Goal: Information Seeking & Learning: Check status

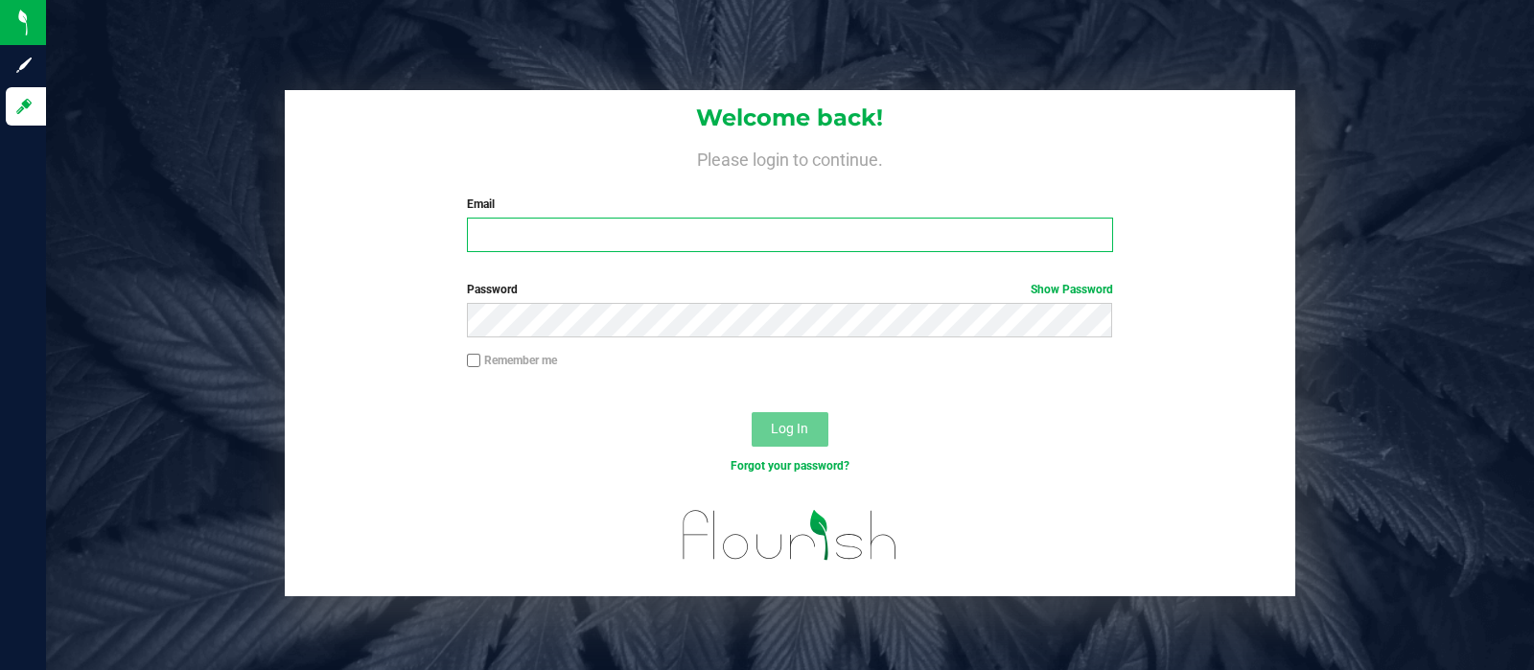
click at [746, 222] on input "Email" at bounding box center [789, 235] width 645 height 35
type input "[EMAIL_ADDRESS][DOMAIN_NAME]"
click at [752, 412] on button "Log In" at bounding box center [790, 429] width 77 height 35
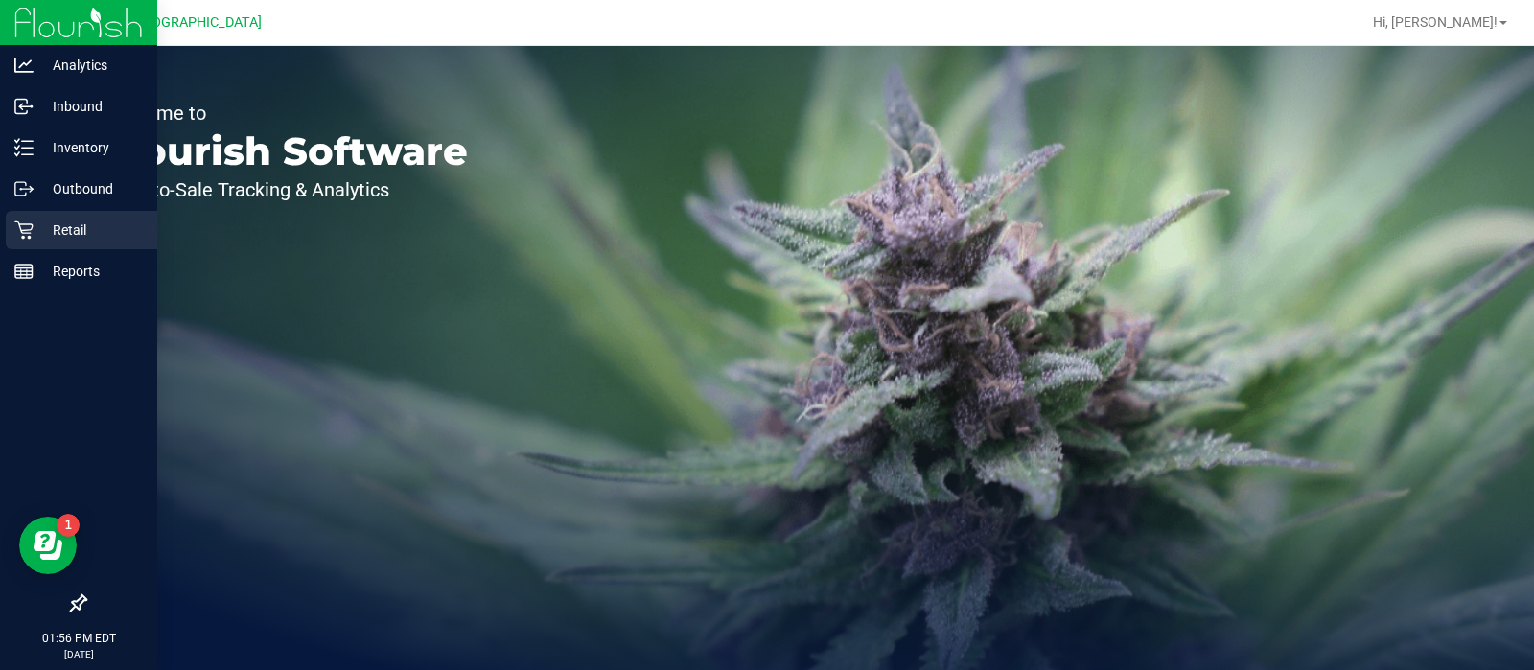
click at [74, 238] on p "Retail" at bounding box center [91, 230] width 115 height 23
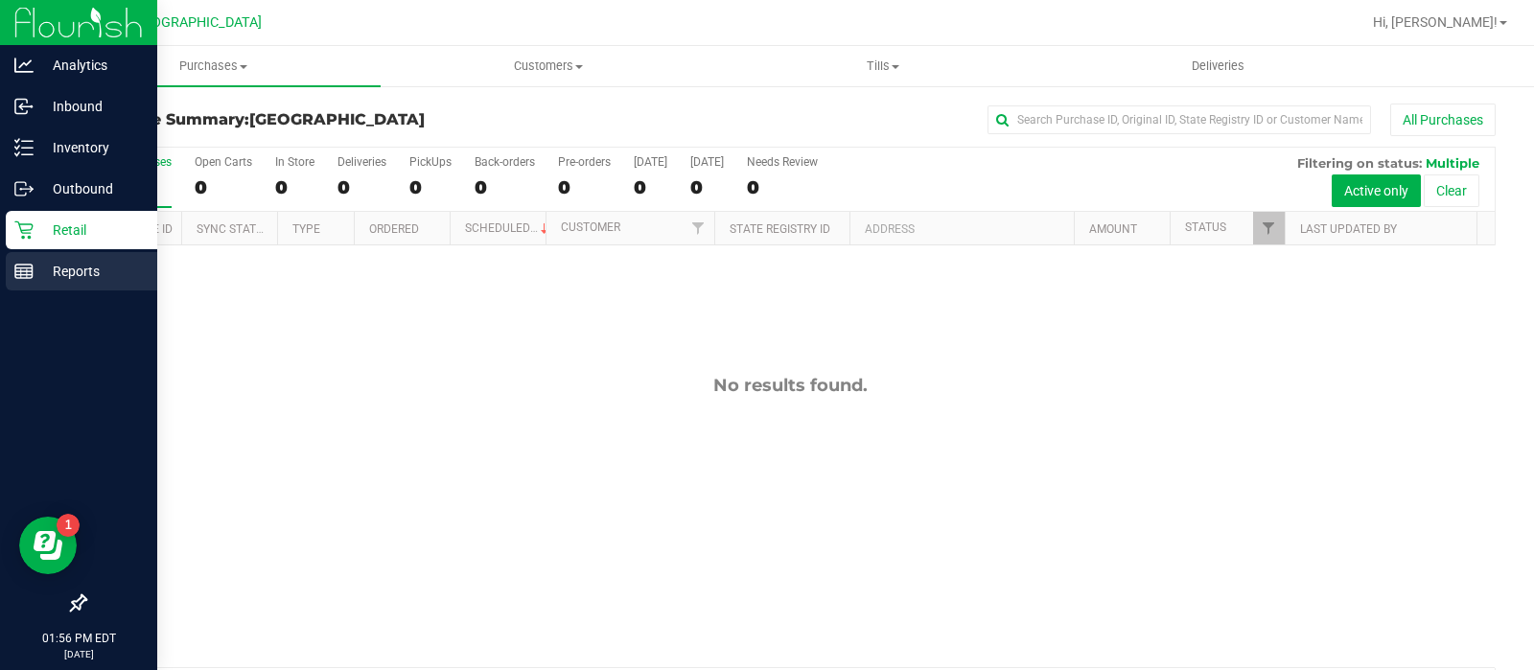
click at [40, 260] on p "Reports" at bounding box center [91, 271] width 115 height 23
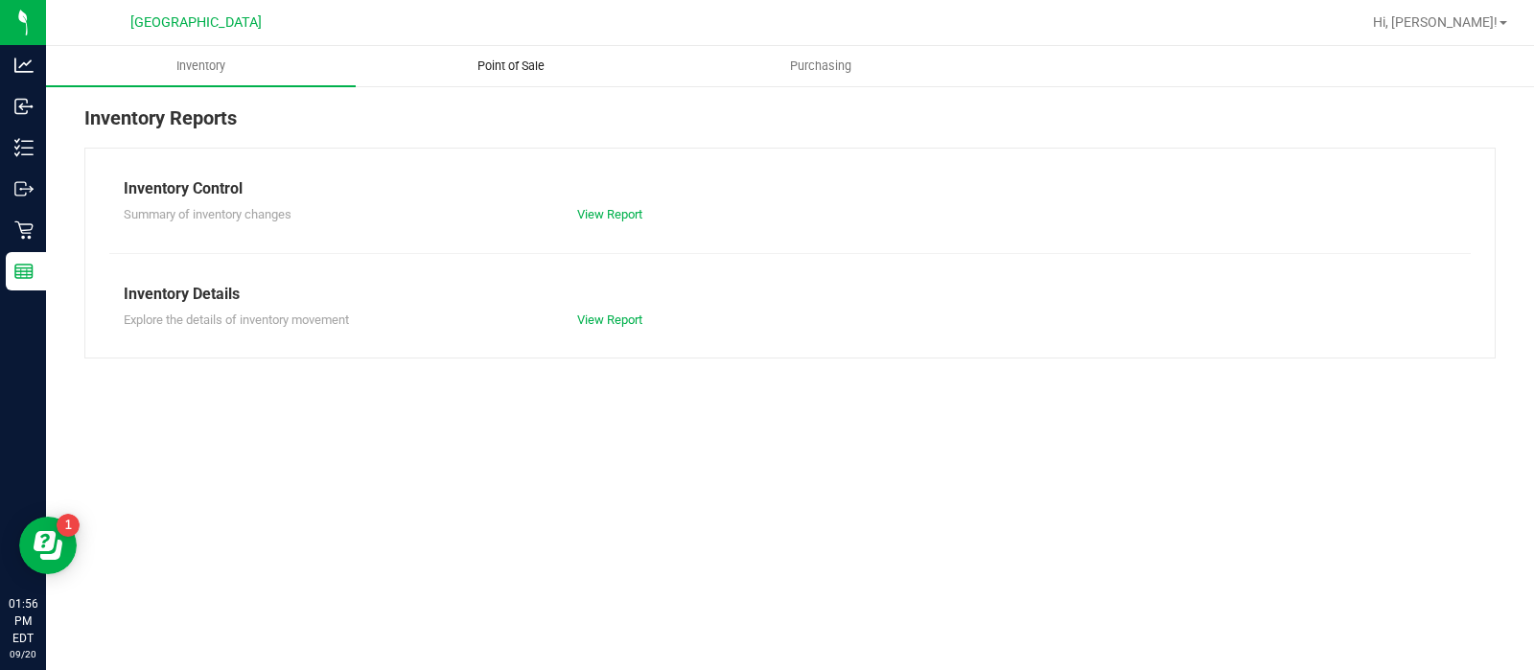
click at [501, 59] on span "Point of Sale" at bounding box center [511, 66] width 119 height 17
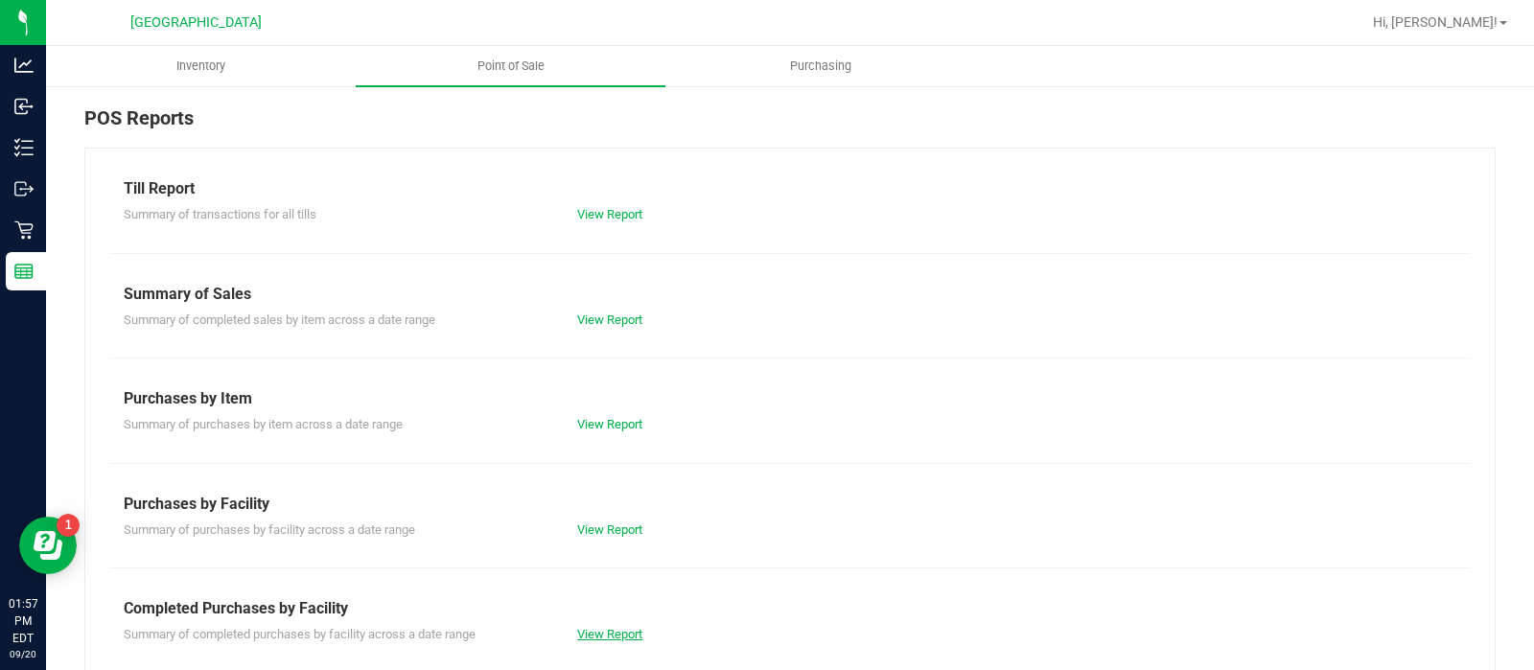
click at [629, 636] on link "View Report" at bounding box center [609, 634] width 65 height 14
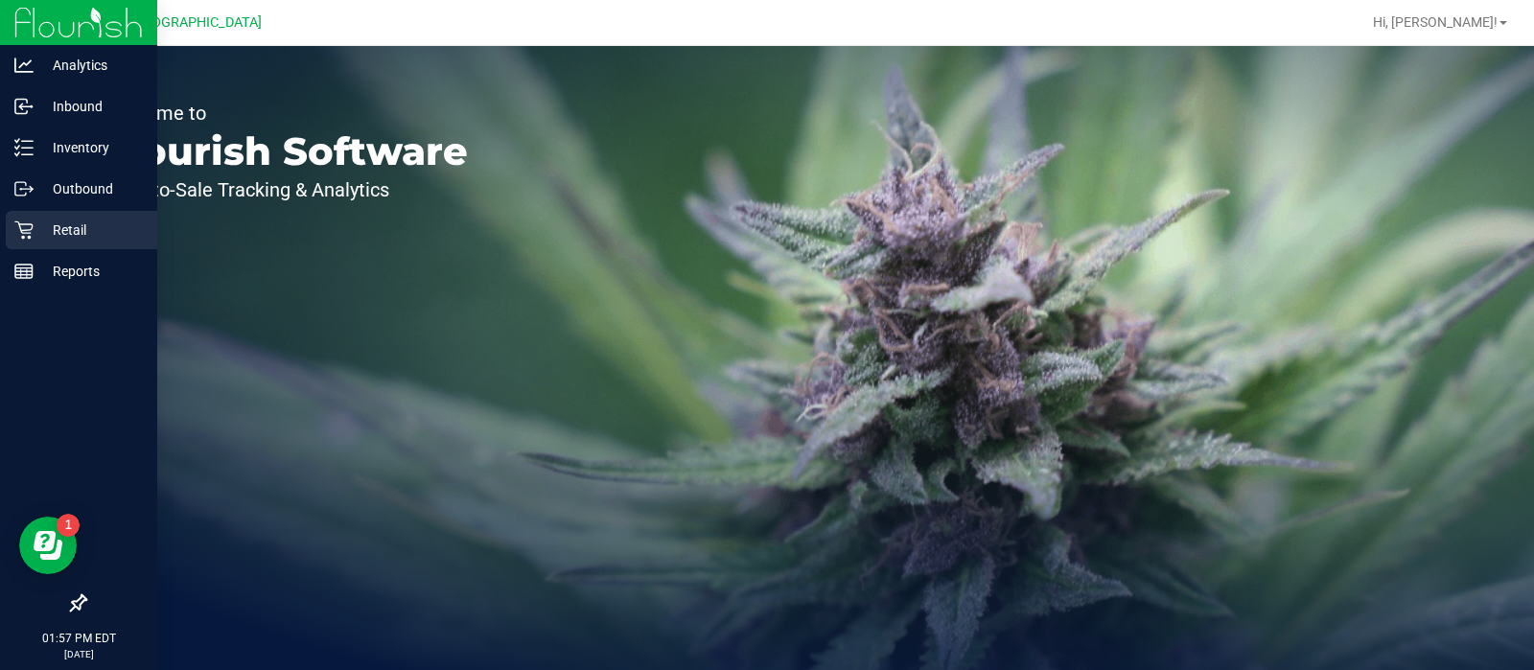
click at [36, 226] on p "Retail" at bounding box center [91, 230] width 115 height 23
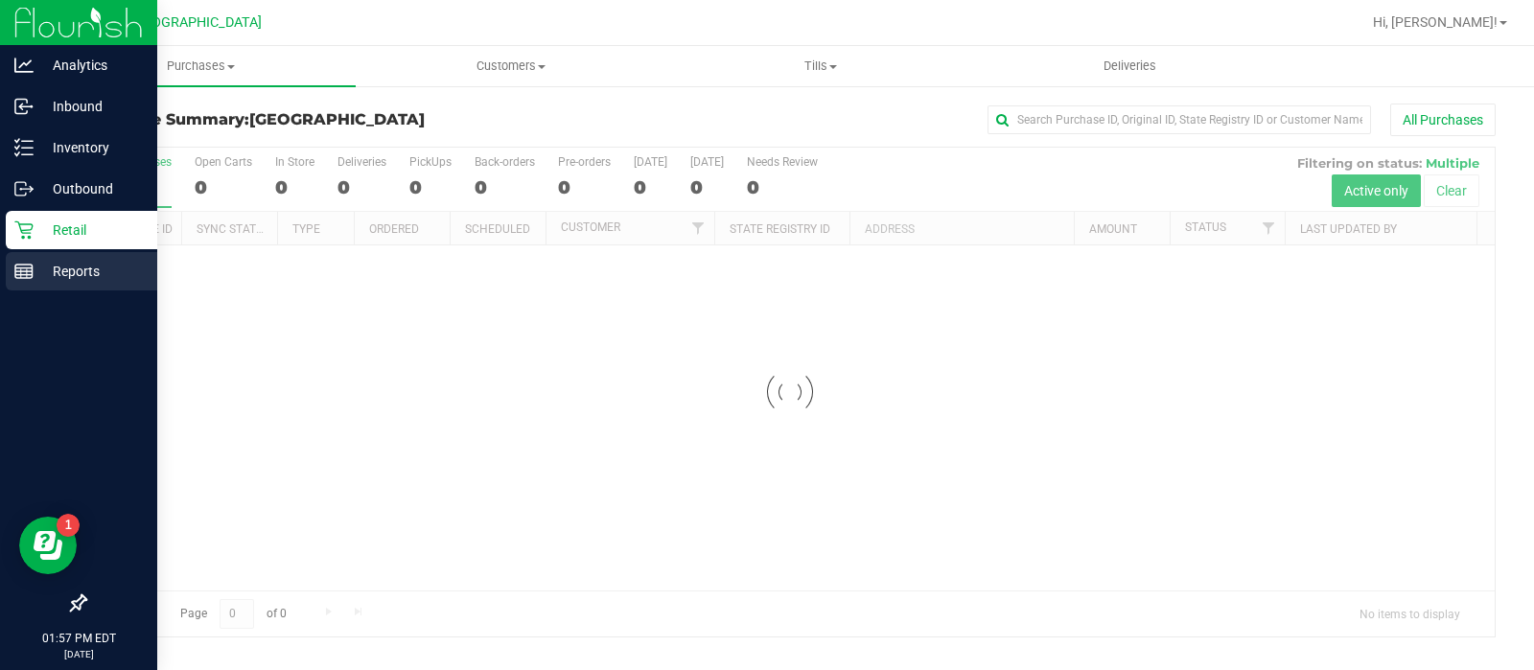
click at [101, 268] on p "Reports" at bounding box center [91, 271] width 115 height 23
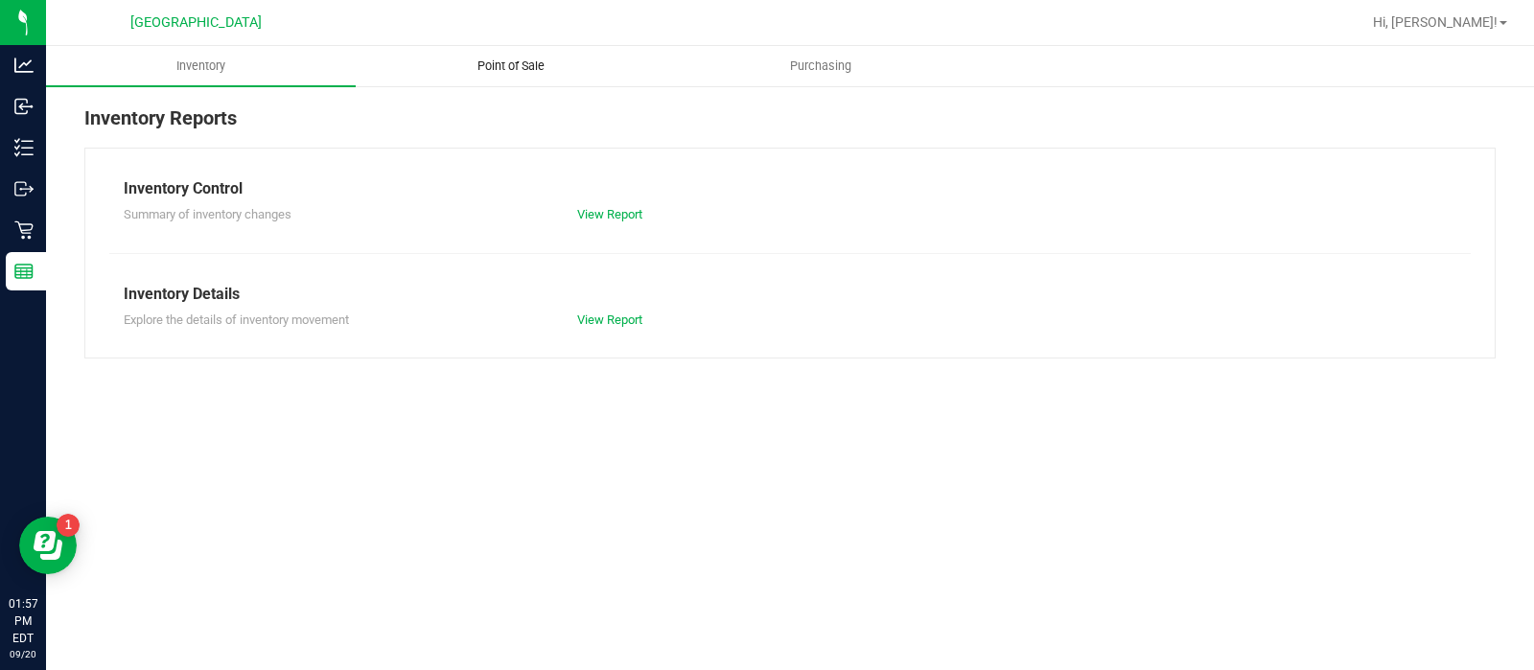
click at [500, 68] on span "Point of Sale" at bounding box center [511, 66] width 119 height 17
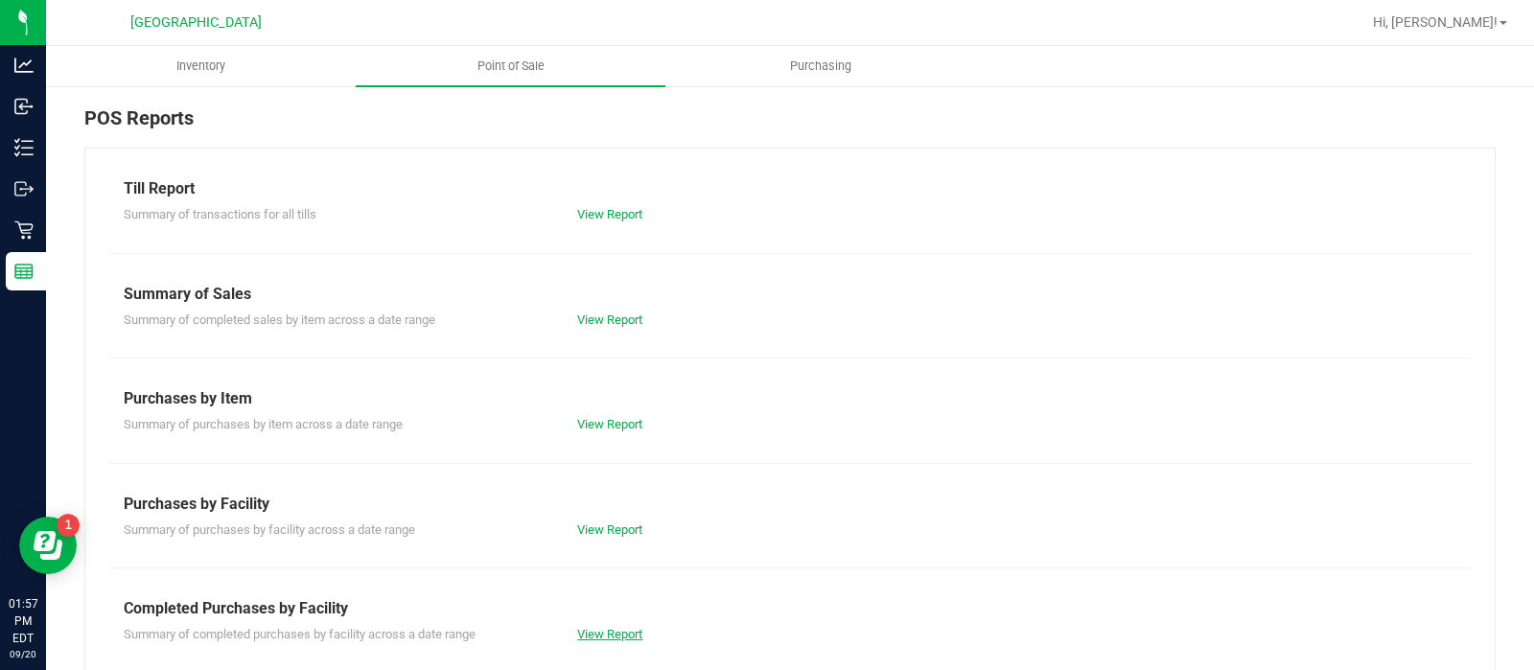
click at [607, 640] on link "View Report" at bounding box center [609, 634] width 65 height 14
